Goal: Find specific page/section: Find specific page/section

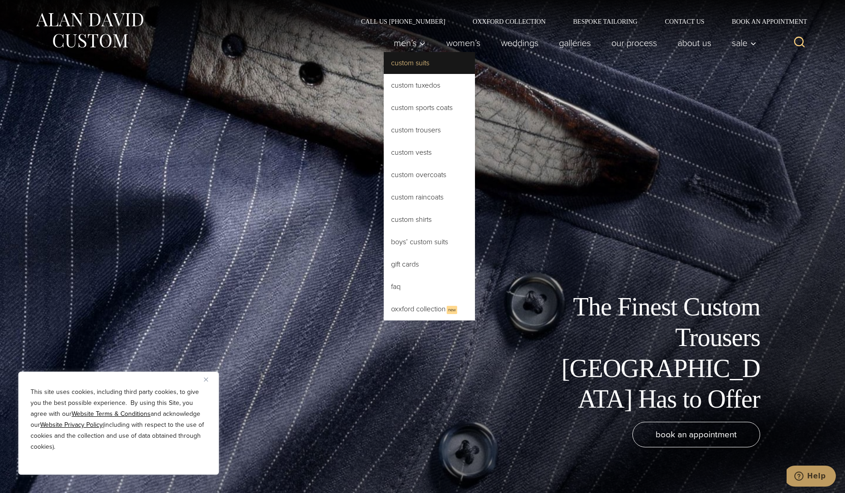
click at [413, 63] on link "Custom Suits" at bounding box center [429, 63] width 91 height 22
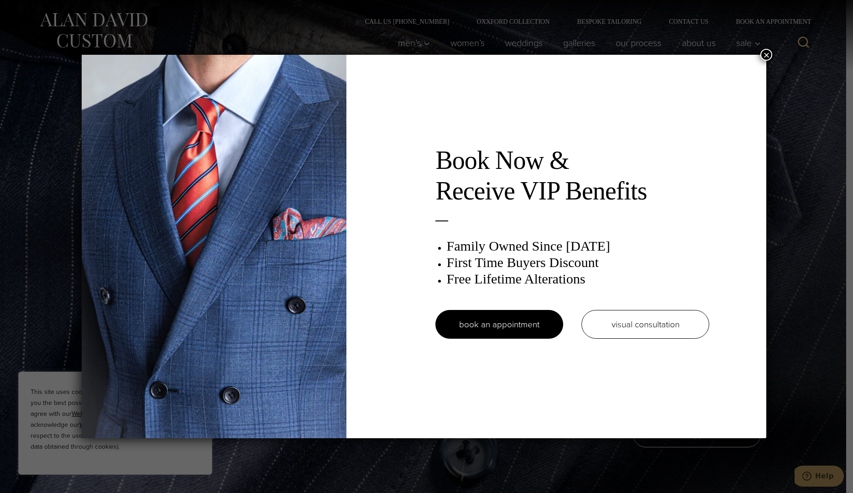
click at [769, 54] on button "×" at bounding box center [766, 55] width 12 height 12
